Goal: Information Seeking & Learning: Find specific fact

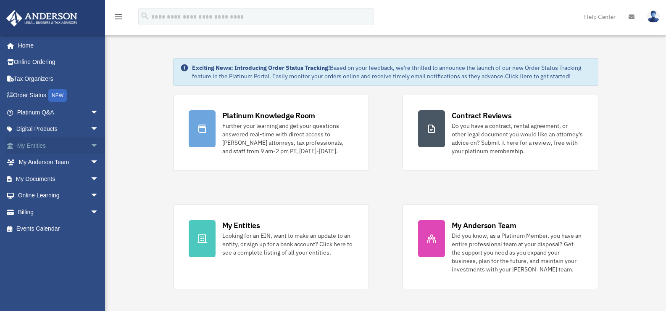
click at [90, 144] on span "arrow_drop_down" at bounding box center [98, 145] width 17 height 17
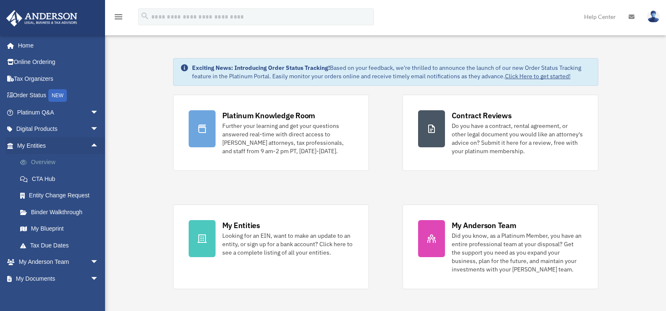
click at [42, 163] on link "Overview" at bounding box center [62, 162] width 100 height 17
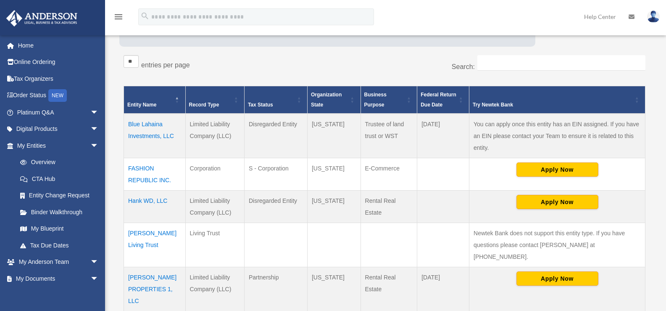
scroll to position [210, 0]
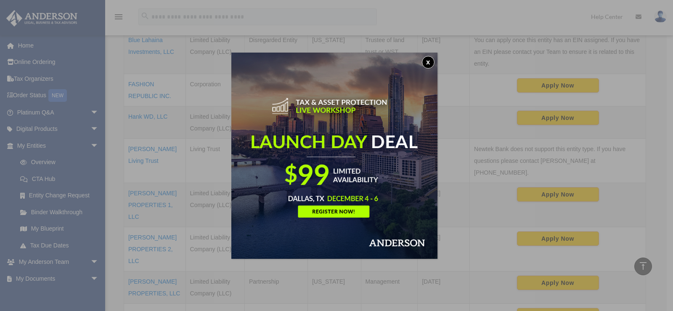
click at [116, 219] on div "x" at bounding box center [336, 155] width 673 height 311
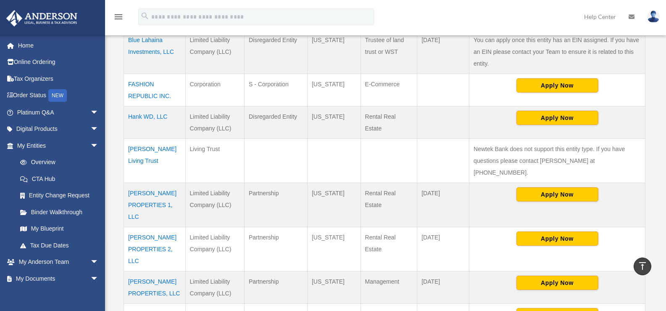
click at [653, 114] on div "Entities, Trusts, and Deeds Active Entities Inactive Entities Active Trusts Ina…" at bounding box center [385, 123] width 542 height 565
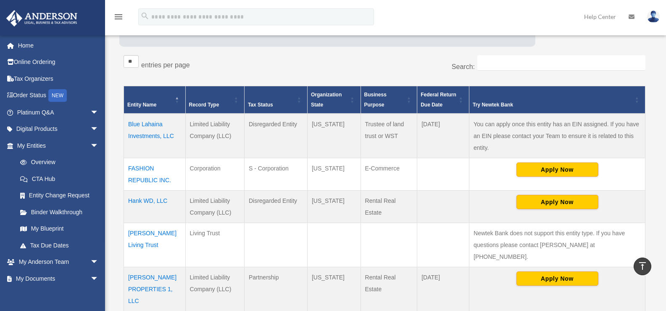
scroll to position [0, 0]
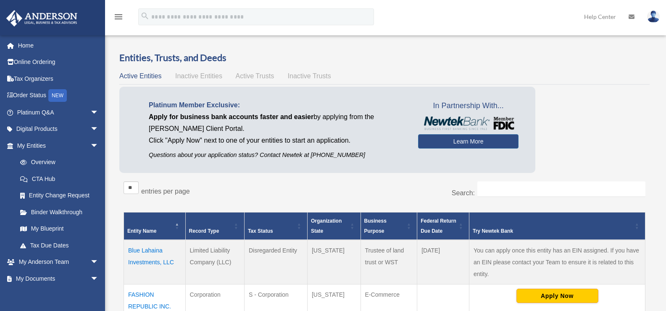
click at [250, 76] on span "Active Trusts" at bounding box center [255, 75] width 39 height 7
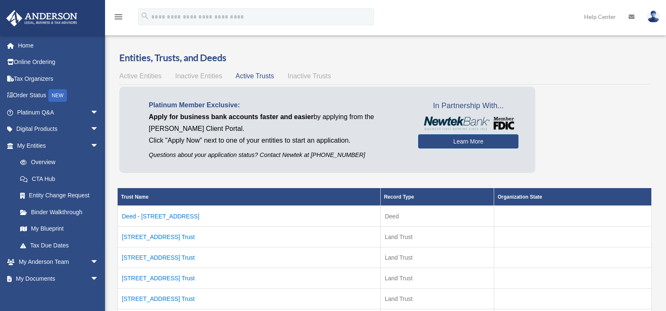
click at [174, 236] on td "10808 SE 103rd Ave Trust" at bounding box center [249, 236] width 263 height 21
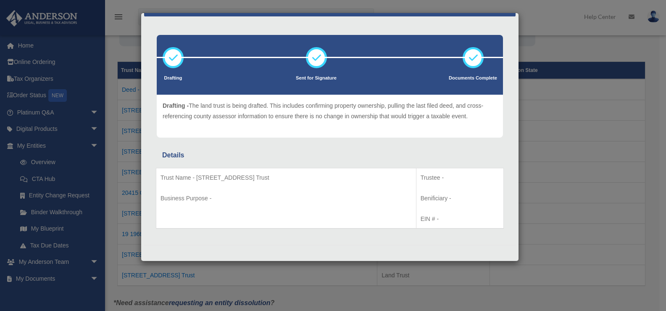
scroll to position [168, 0]
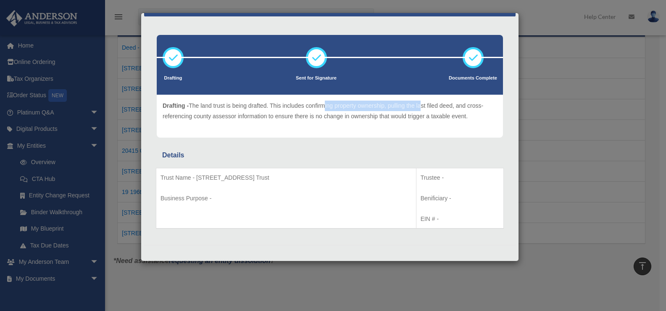
drag, startPoint x: 324, startPoint y: 107, endPoint x: 425, endPoint y: 108, distance: 100.9
click at [425, 108] on p "Drafting - The land trust is being drafted. This includes confirming property o…" at bounding box center [330, 110] width 335 height 21
drag, startPoint x: 431, startPoint y: 143, endPoint x: 428, endPoint y: 138, distance: 6.4
click at [430, 140] on div "Drafting Sent for Signature Details" at bounding box center [330, 131] width 372 height 228
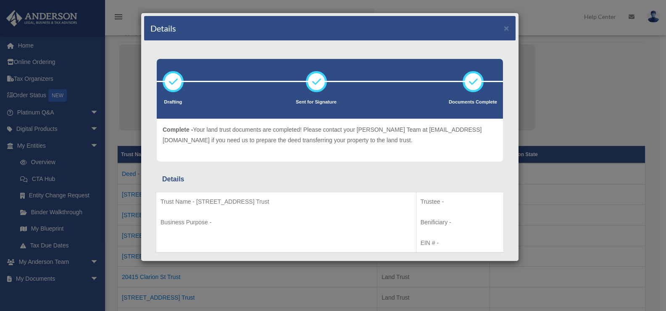
scroll to position [0, 0]
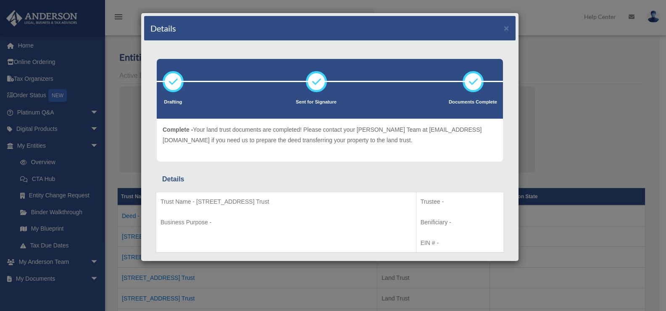
click at [132, 152] on div "Details × Drafting Sent for Signature" at bounding box center [333, 155] width 666 height 311
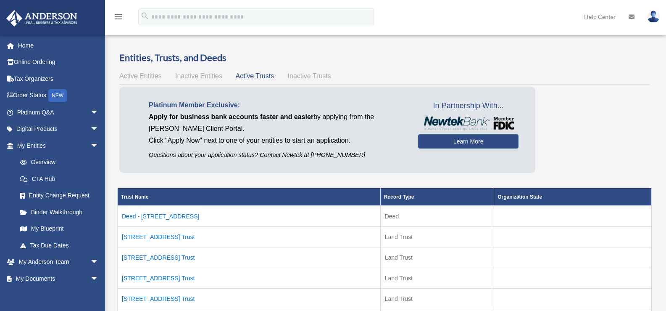
scroll to position [42, 0]
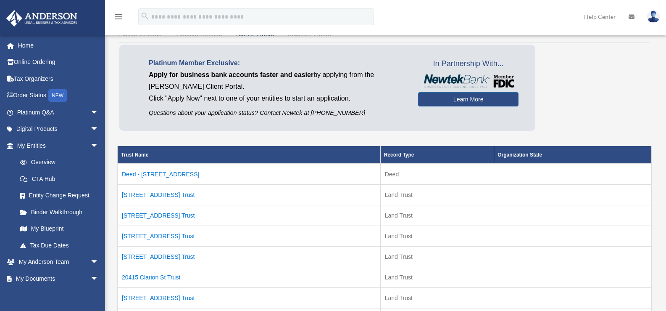
click at [154, 192] on td "10808 SE 103rd Ave Trust" at bounding box center [249, 194] width 263 height 21
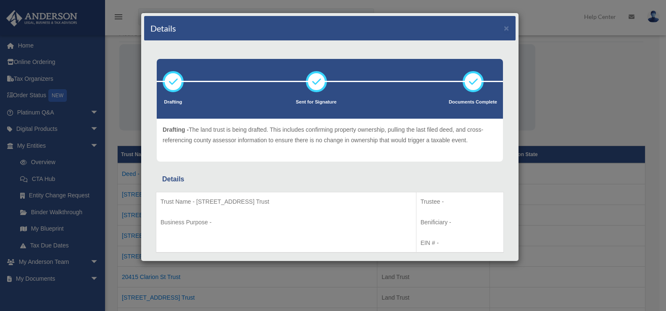
click at [595, 116] on div "Details × Drafting Sent for Signature" at bounding box center [333, 155] width 666 height 311
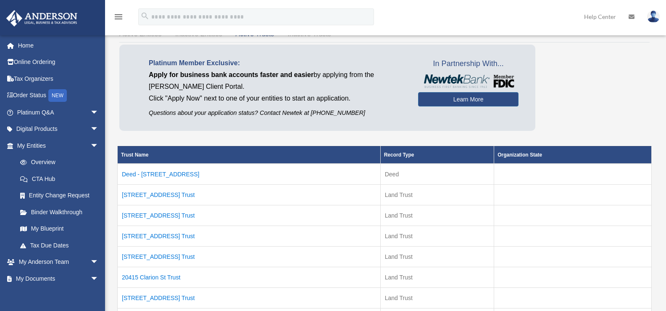
click at [167, 172] on td "Deed - 10808 SE 103rd Avenue" at bounding box center [249, 174] width 263 height 21
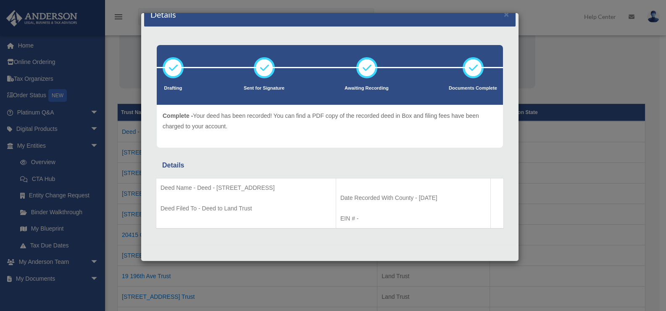
scroll to position [210, 0]
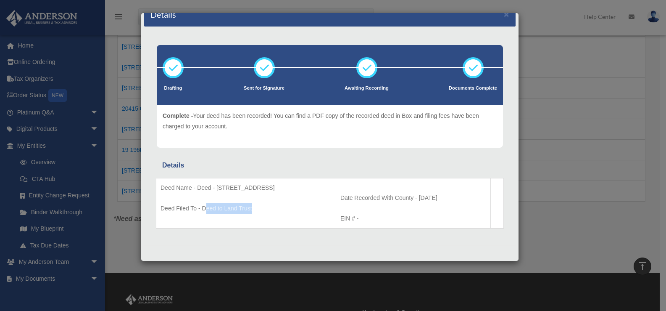
drag, startPoint x: 215, startPoint y: 210, endPoint x: 263, endPoint y: 188, distance: 52.7
click at [264, 198] on td "Deed Name - Deed - 10808 SE 103rd Avenue Deed Filed To - Deed to Land Trust" at bounding box center [246, 203] width 180 height 50
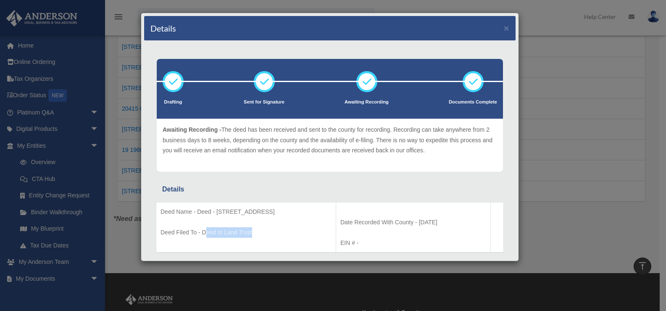
scroll to position [168, 0]
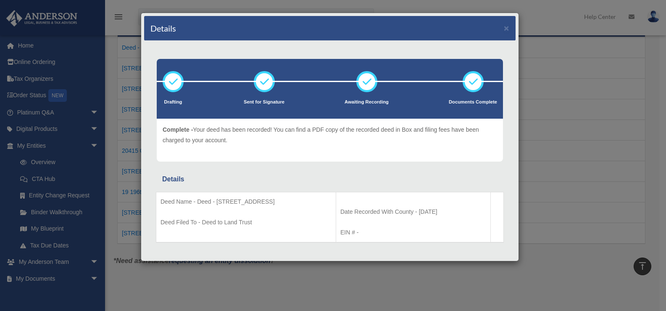
click at [597, 158] on div "Details × Drafting Sent for Signature" at bounding box center [333, 155] width 666 height 311
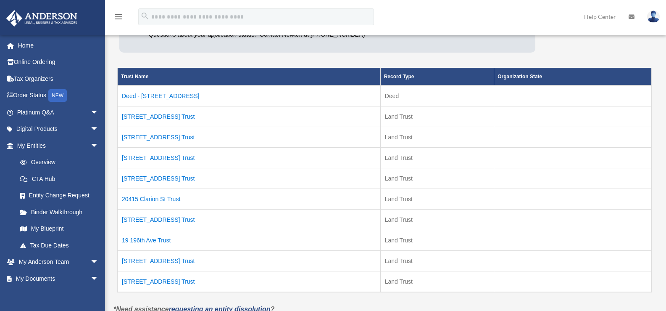
scroll to position [0, 0]
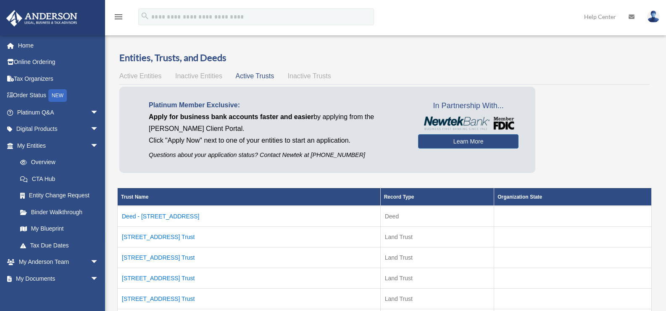
click at [138, 75] on span "Active Entities" at bounding box center [140, 75] width 42 height 7
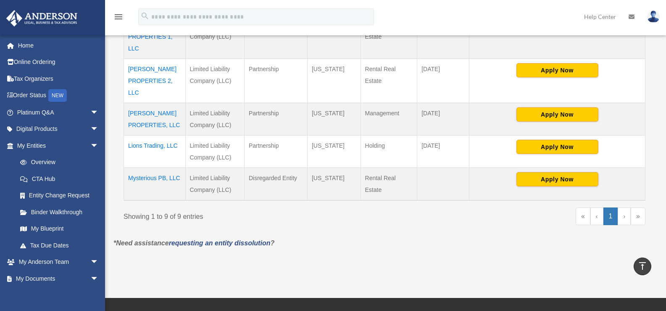
scroll to position [336, 0]
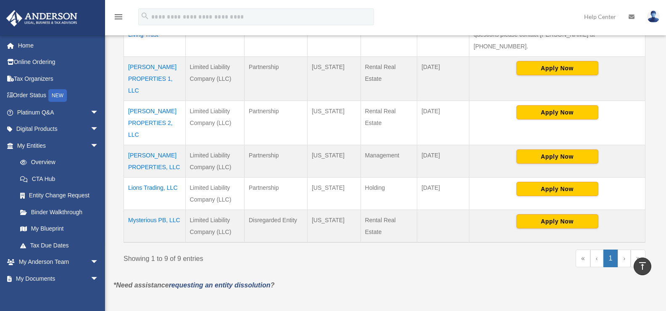
click at [153, 177] on td "Lions Trading, LLC" at bounding box center [155, 193] width 62 height 32
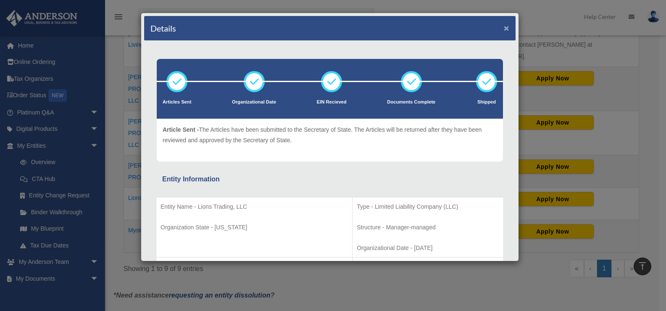
click at [504, 29] on button "×" at bounding box center [506, 28] width 5 height 9
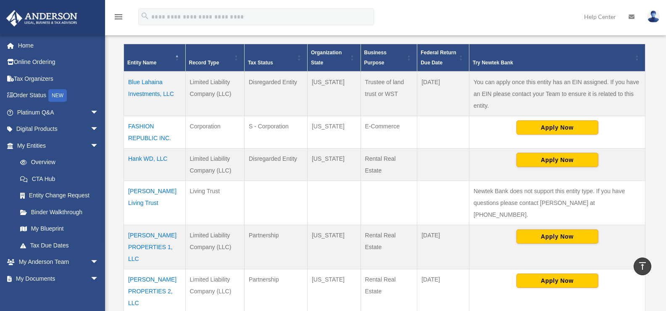
scroll to position [210, 0]
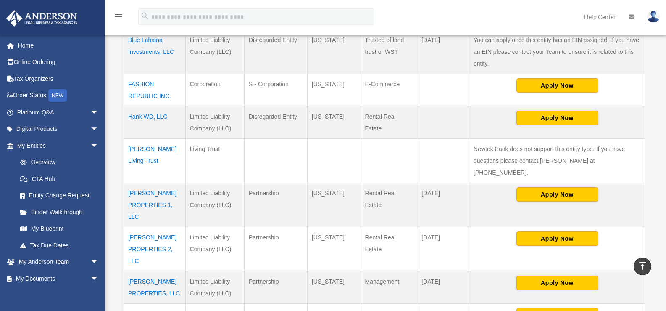
drag, startPoint x: 151, startPoint y: 194, endPoint x: 186, endPoint y: 157, distance: 51.5
click at [186, 157] on tbody "Blue Lahaina Investments, LLC Limited Liability Company (LLC) Disregarded Entit…" at bounding box center [385, 198] width 522 height 339
click at [435, 168] on td at bounding box center [444, 161] width 52 height 44
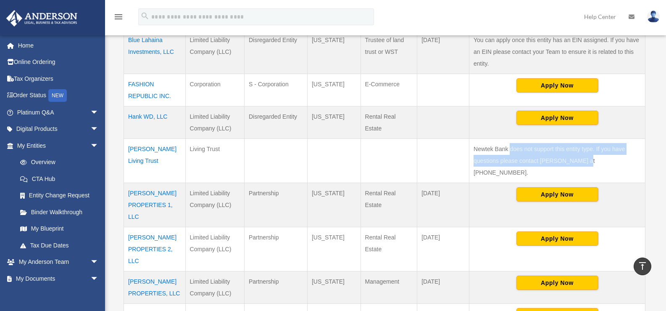
drag, startPoint x: 514, startPoint y: 152, endPoint x: 582, endPoint y: 156, distance: 67.8
click at [582, 156] on td "Newtek Bank does not support this entity type. If you have questions please con…" at bounding box center [558, 161] width 176 height 44
click at [640, 148] on td "Newtek Bank does not support this entity type. If you have questions please con…" at bounding box center [558, 161] width 176 height 44
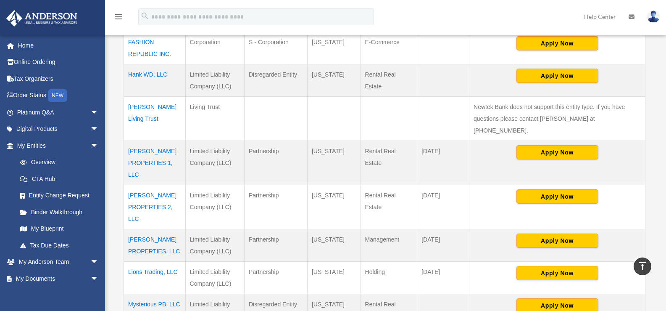
scroll to position [294, 0]
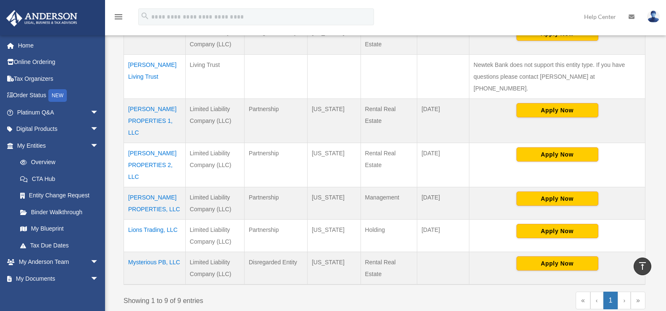
click at [175, 252] on td "Mysterious PB, LLC" at bounding box center [155, 268] width 62 height 33
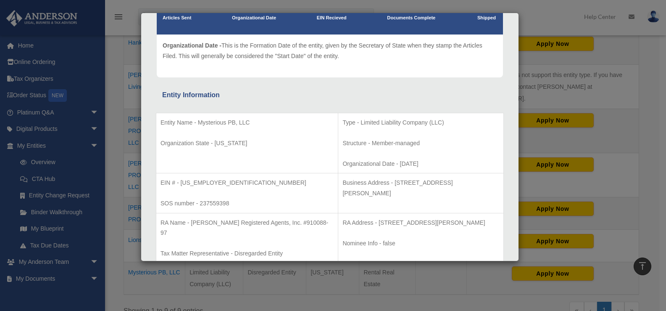
scroll to position [126, 0]
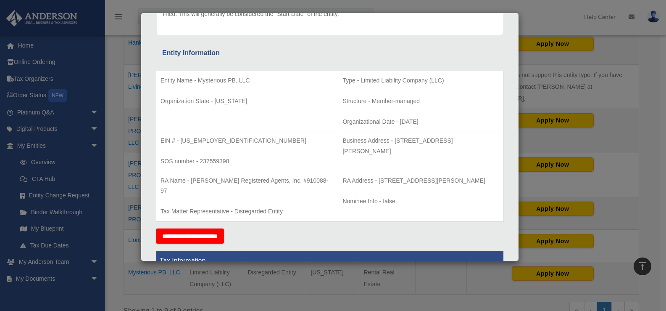
drag, startPoint x: 346, startPoint y: 182, endPoint x: 457, endPoint y: 180, distance: 111.9
click at [457, 180] on p "RA Address - 12725 SW Millikan Way, Ste 300N, Beaverton, OR 97005-1678" at bounding box center [421, 180] width 157 height 11
drag, startPoint x: 360, startPoint y: 139, endPoint x: 430, endPoint y: 143, distance: 70.7
click at [430, 143] on p "Business Address - 3225 McLeod Dr, Suite 100, Las Vegas, NV 89121" at bounding box center [421, 145] width 157 height 21
copy p "3225 McLeod Dr, Suite 100"
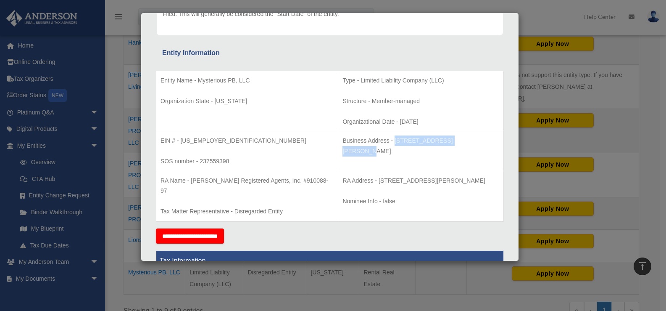
drag, startPoint x: 457, startPoint y: 139, endPoint x: 432, endPoint y: 142, distance: 25.8
click at [432, 142] on p "Business Address - 3225 McLeod Dr, Suite 100, Las Vegas, NV 89121" at bounding box center [421, 145] width 157 height 21
click at [431, 140] on p "Business Address - 3225 McLeod Dr, Suite 100, Las Vegas, NV 89121" at bounding box center [421, 145] width 157 height 21
click at [433, 140] on p "Business Address - 3225 McLeod Dr, Suite 100, Las Vegas, NV 89121" at bounding box center [421, 145] width 157 height 21
copy p "Las Vegas"
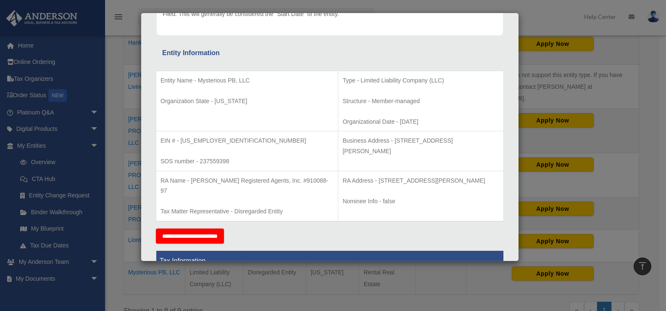
click at [479, 140] on p "Business Address - 3225 McLeod Dr, Suite 100, Las Vegas, NV 89121" at bounding box center [421, 145] width 157 height 21
copy p "89121"
